Goal: Communication & Community: Participate in discussion

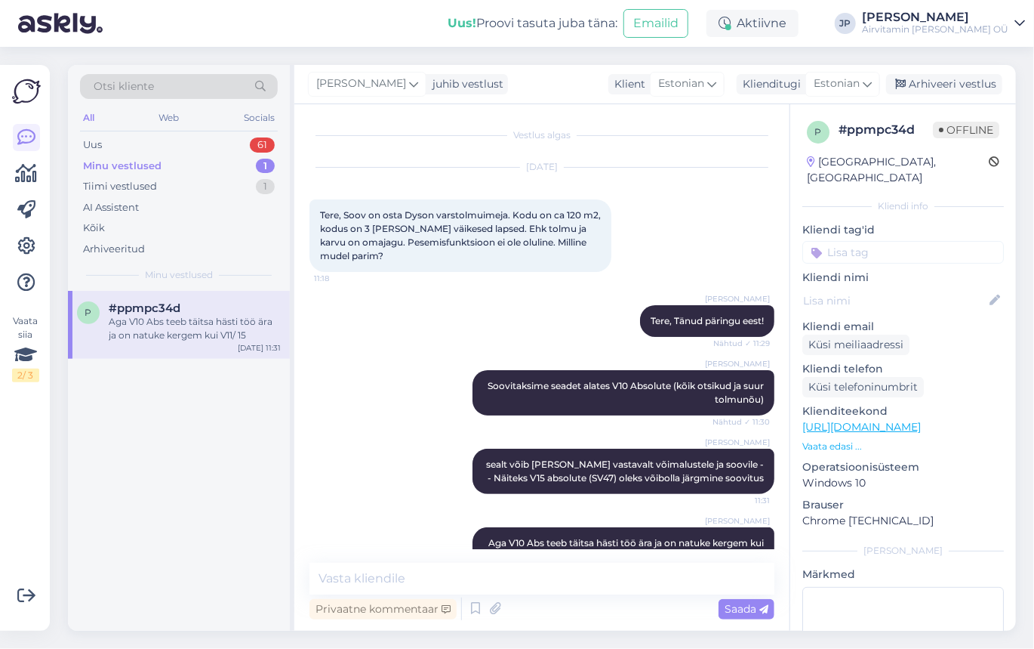
scroll to position [39, 0]
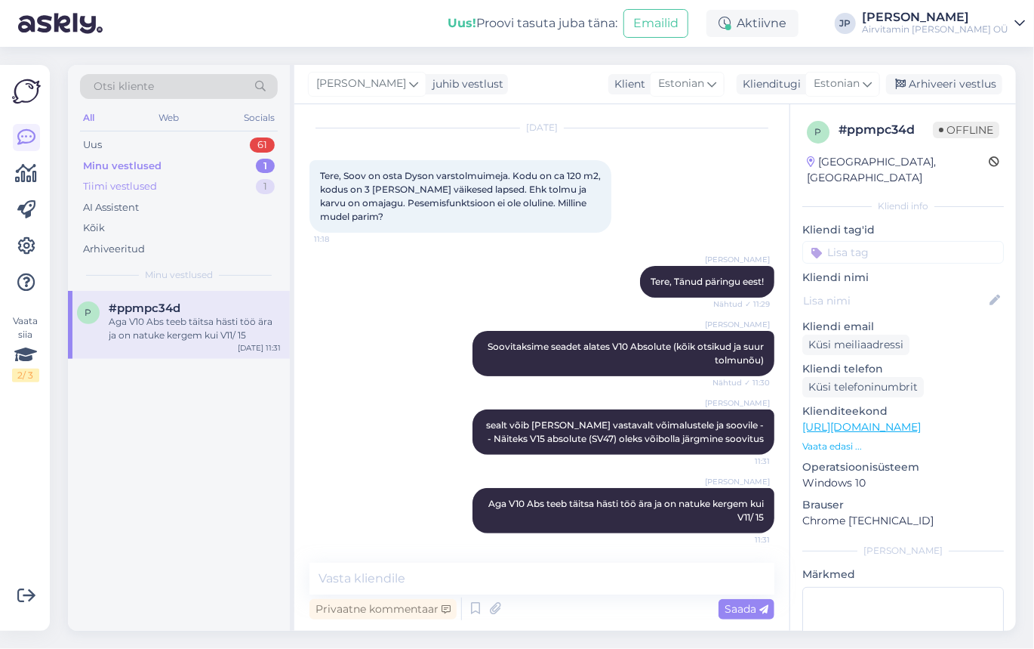
click at [123, 186] on div "Tiimi vestlused" at bounding box center [120, 186] width 74 height 15
click at [145, 319] on div "Tere. V10 aku mahtuvus on 2600 mAh." at bounding box center [195, 328] width 172 height 27
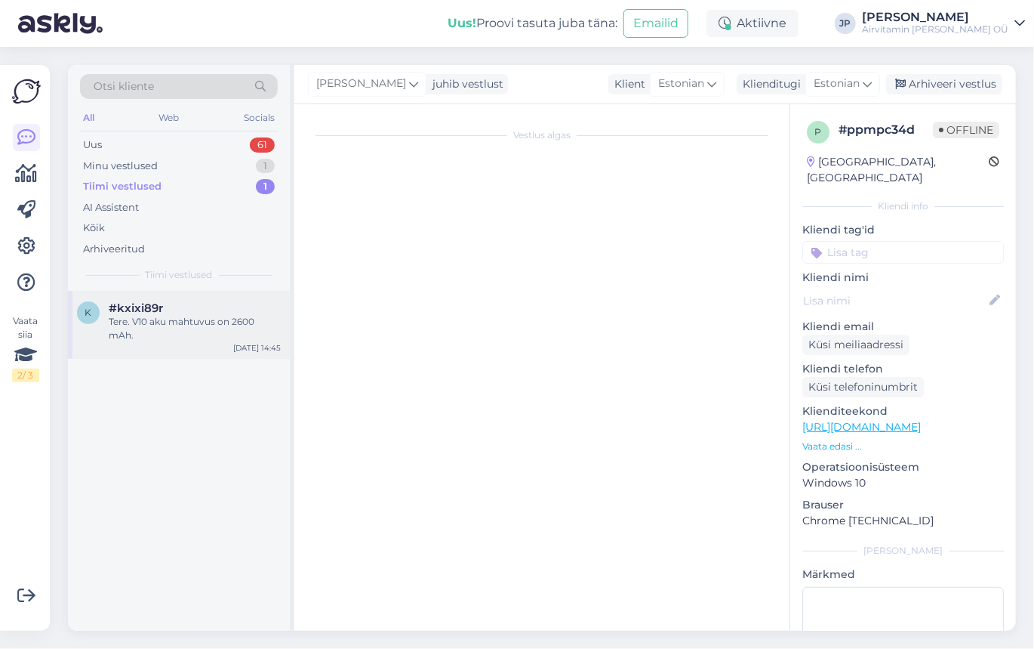
click at [145, 319] on div "Tere. V10 aku mahtuvus on 2600 mAh." at bounding box center [195, 328] width 172 height 27
click at [130, 324] on div "Tere. V10 aku mahtuvus on 2600 mAh." at bounding box center [195, 328] width 172 height 27
click at [128, 324] on div "Tere. V10 aku mahtuvus on 2600 mAh." at bounding box center [195, 328] width 172 height 27
click at [145, 165] on div "Minu vestlused" at bounding box center [120, 166] width 75 height 15
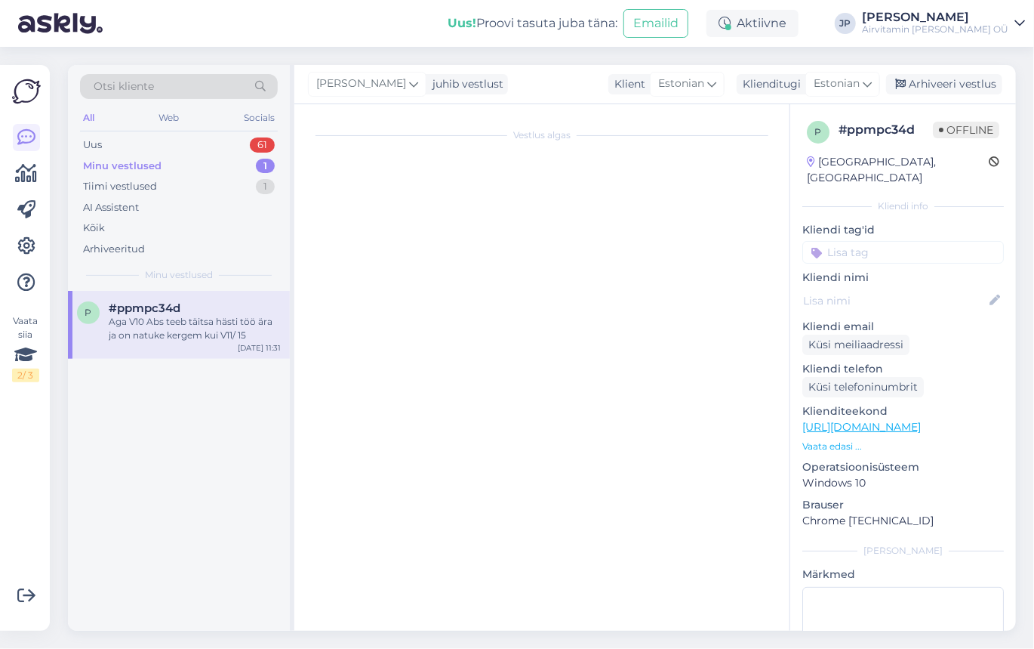
click at [147, 326] on div "Aga V10 Abs teeb täitsa hästi töö ära ja on natuke kergem kui V11/ 15" at bounding box center [195, 328] width 172 height 27
click at [141, 161] on div "Minu vestlused" at bounding box center [122, 166] width 79 height 15
click at [118, 142] on div "Uus 61" at bounding box center [179, 144] width 198 height 21
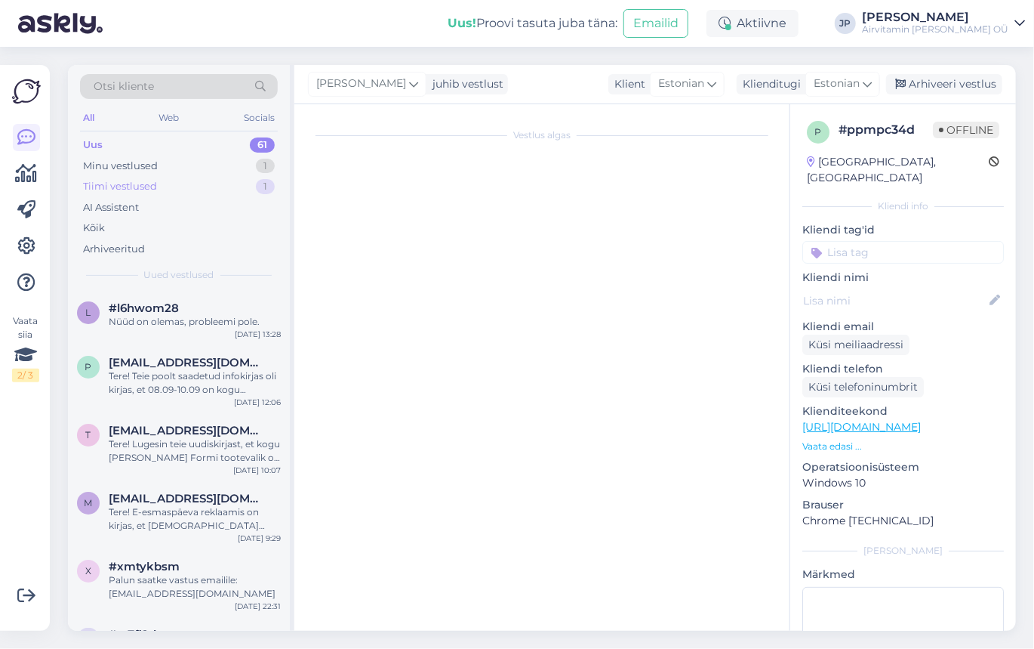
click at [127, 181] on div "Tiimi vestlused" at bounding box center [120, 186] width 74 height 15
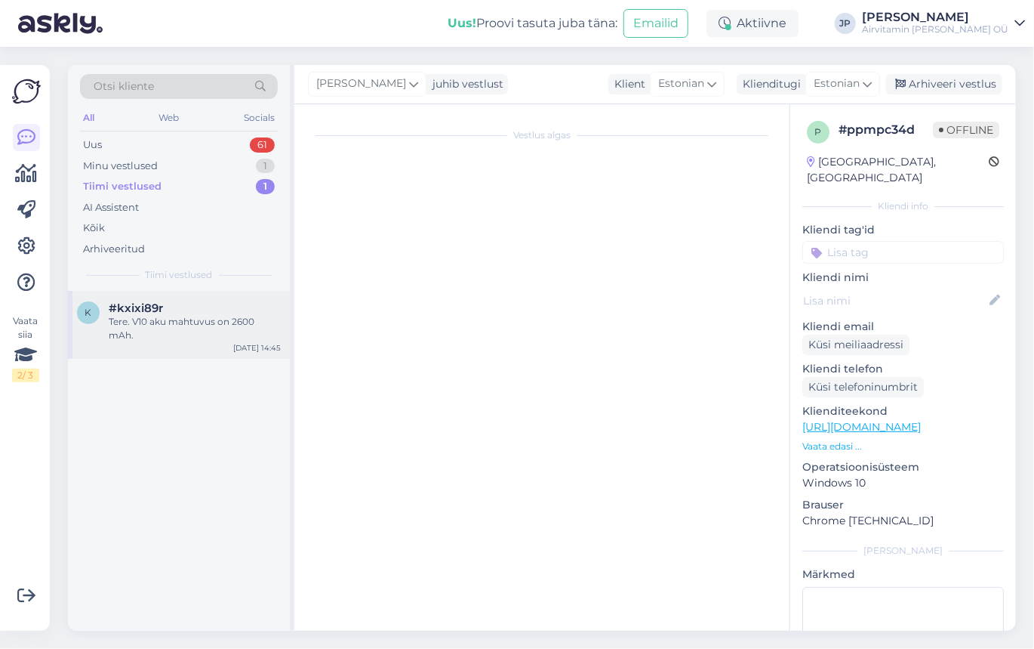
click at [148, 313] on span "#kxixi89r" at bounding box center [136, 308] width 54 height 14
click at [263, 186] on div "1" at bounding box center [265, 186] width 19 height 15
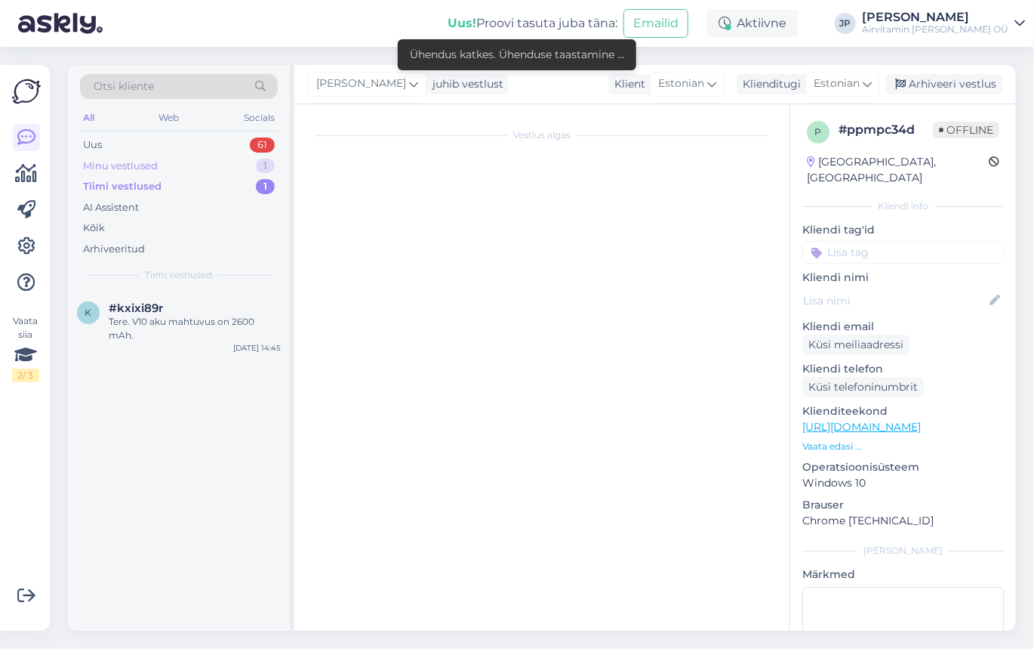
click at [127, 159] on div "Minu vestlused" at bounding box center [120, 166] width 75 height 15
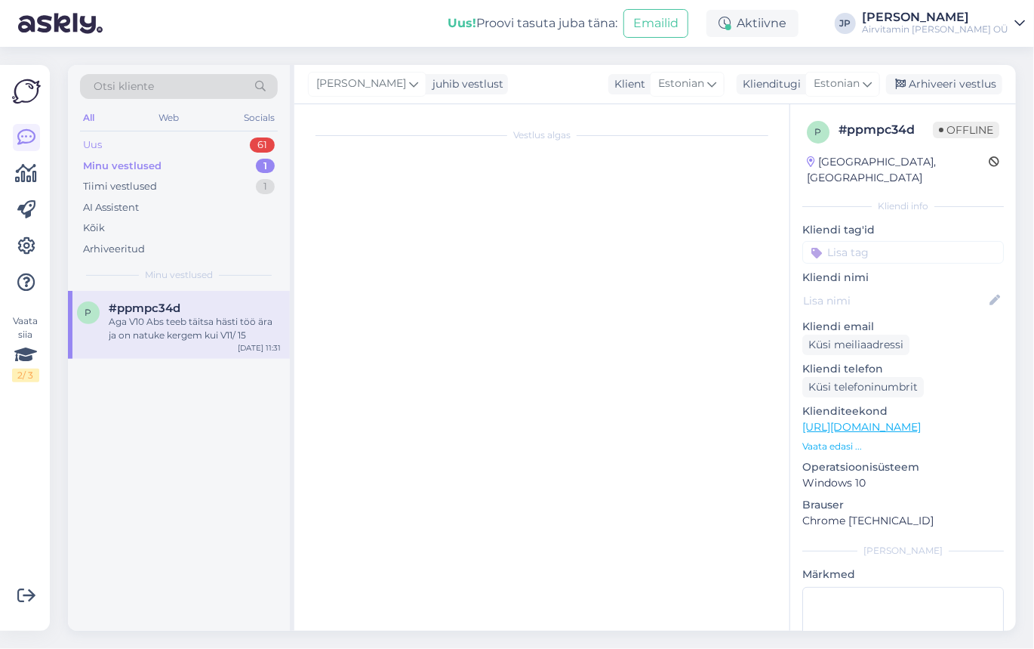
click at [115, 140] on div "Uus 61" at bounding box center [179, 144] width 198 height 21
